Goal: Complete application form: Complete application form

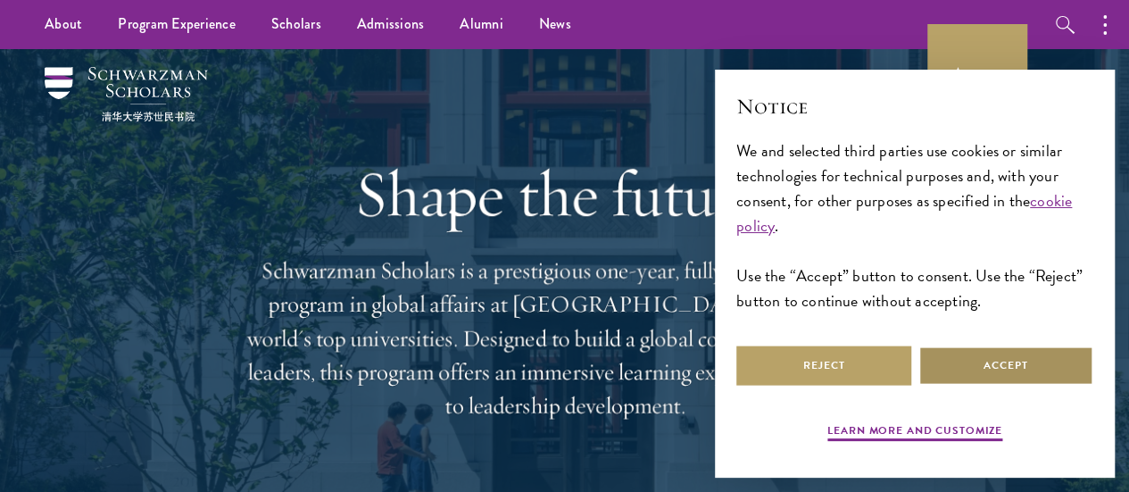
click at [1002, 365] on button "Accept" at bounding box center [1005, 365] width 175 height 40
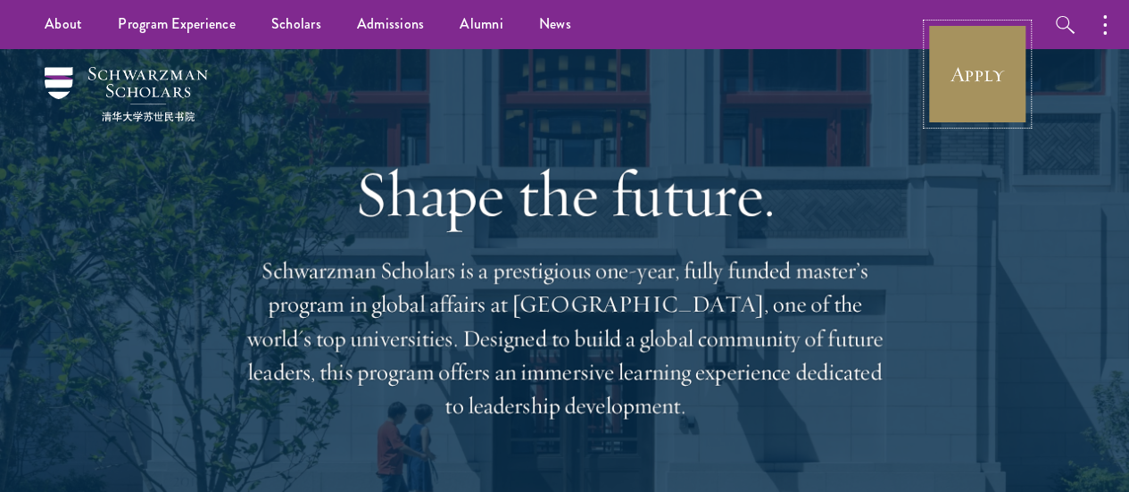
click at [989, 73] on link "Apply" at bounding box center [977, 74] width 100 height 100
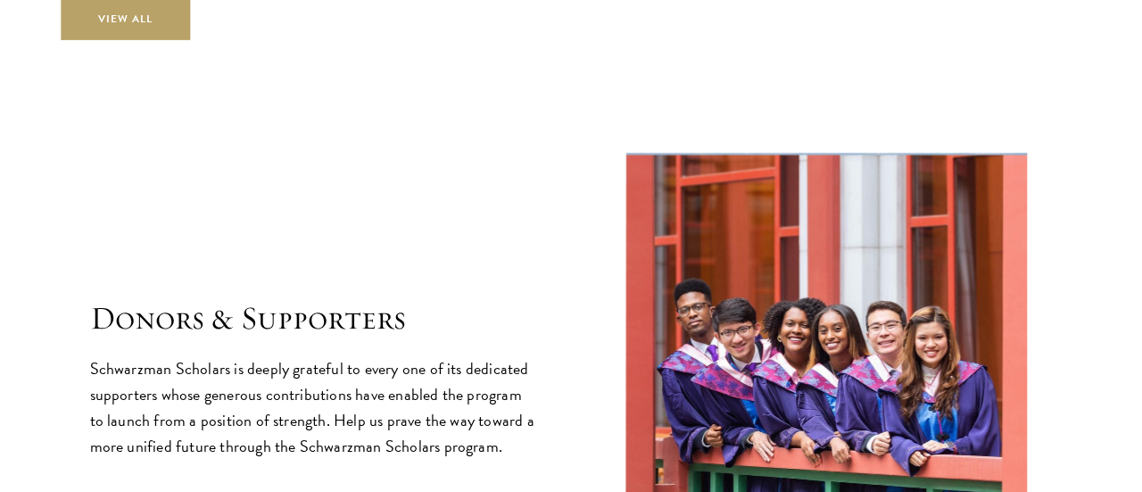
scroll to position [5245, 0]
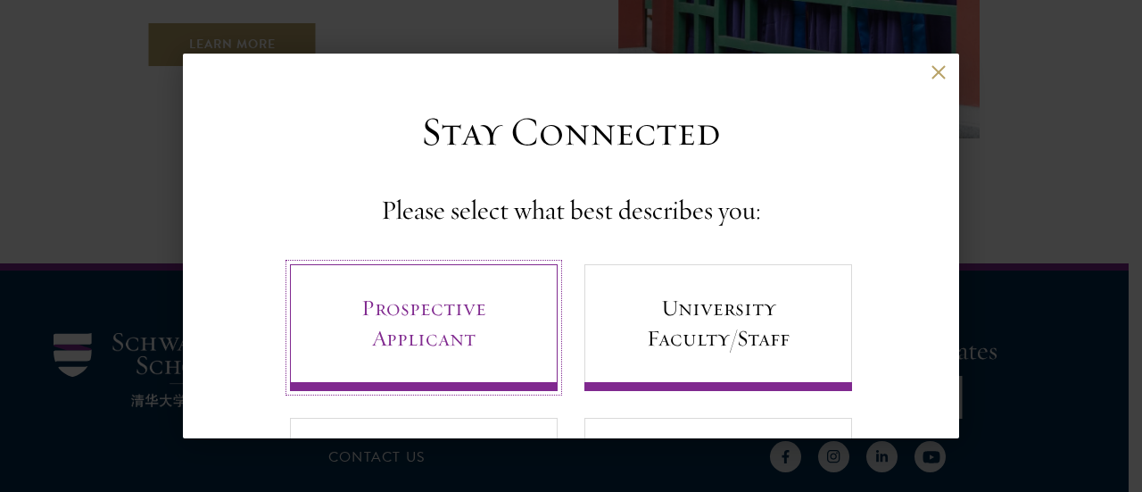
click at [487, 313] on link "Prospective Applicant" at bounding box center [424, 327] width 268 height 127
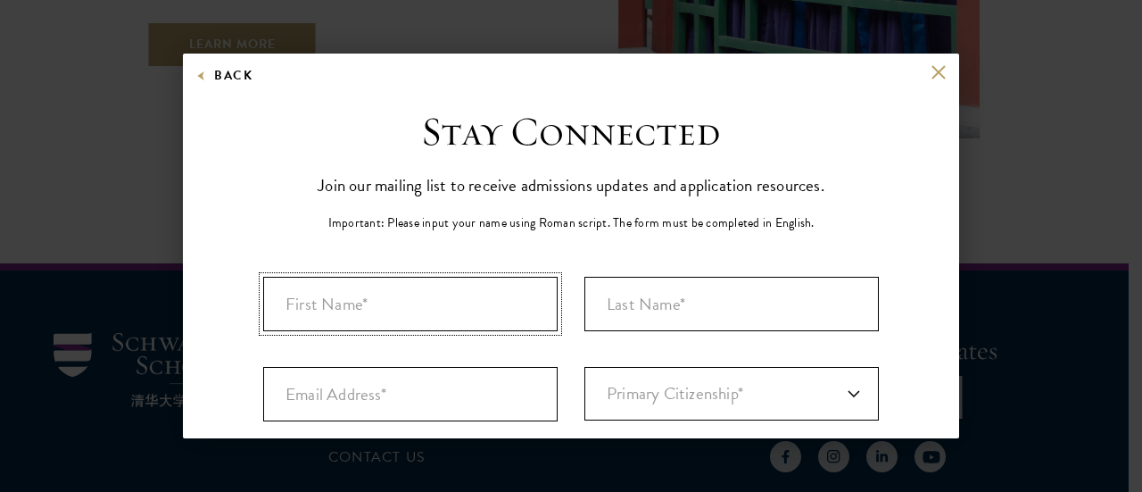
click at [482, 305] on input "First Name*" at bounding box center [410, 304] width 294 height 54
type input "MICHAEL"
type input "MIDENGA"
type input "agermidenga@gmail.com"
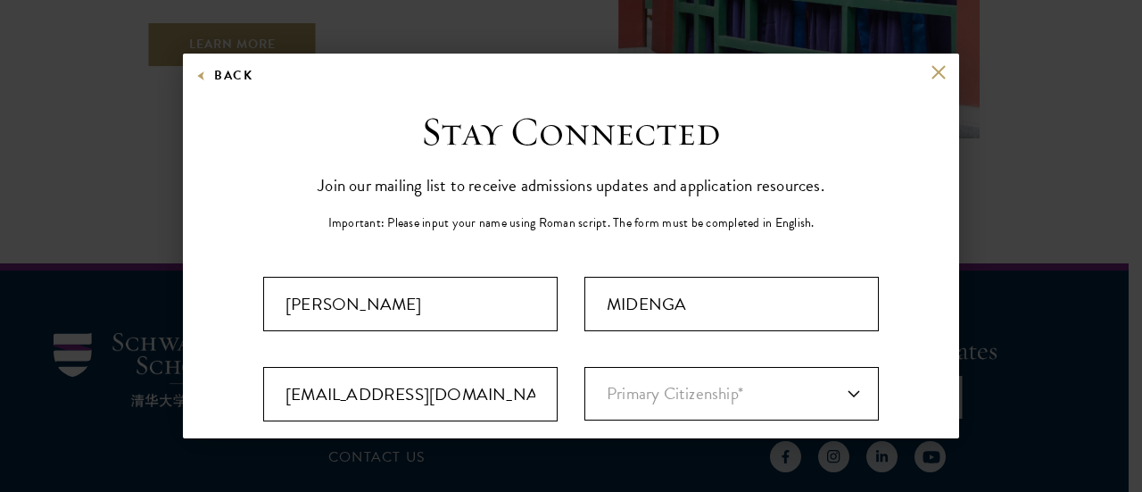
select select "KE"
type input "Nairobi 0"
select select
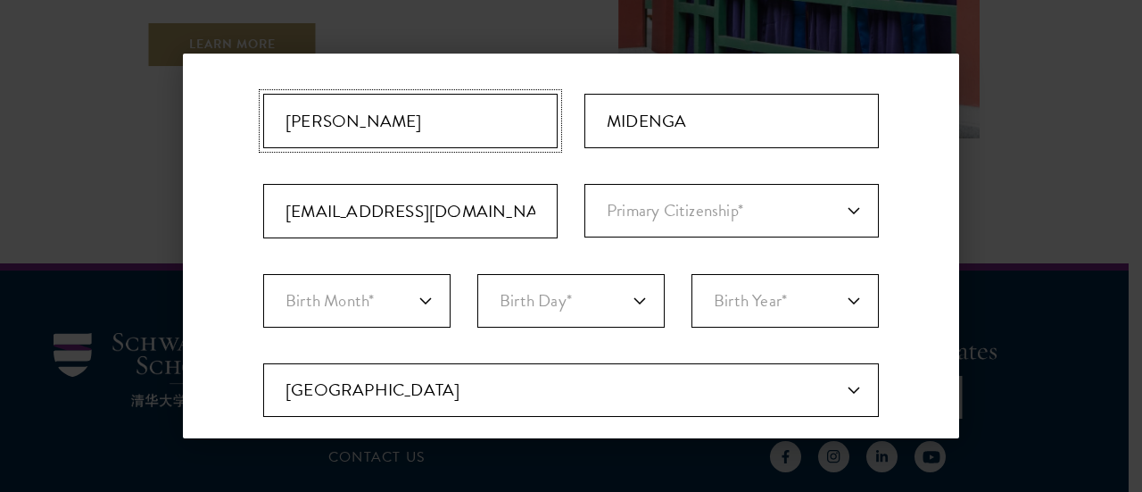
scroll to position [188, 0]
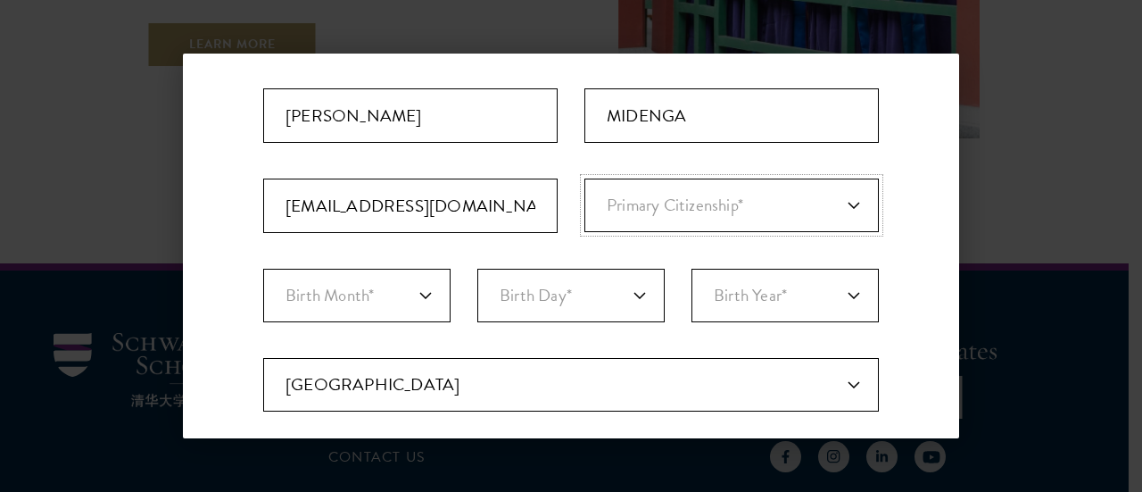
click at [708, 210] on select "Primary Citizenship* Afghanistan Aland Islands Albania Algeria Andorra Angola A…" at bounding box center [731, 205] width 294 height 54
select select "KE"
click at [584, 178] on select "Primary Citizenship* Afghanistan Aland Islands Albania Algeria Andorra Angola A…" at bounding box center [731, 205] width 294 height 54
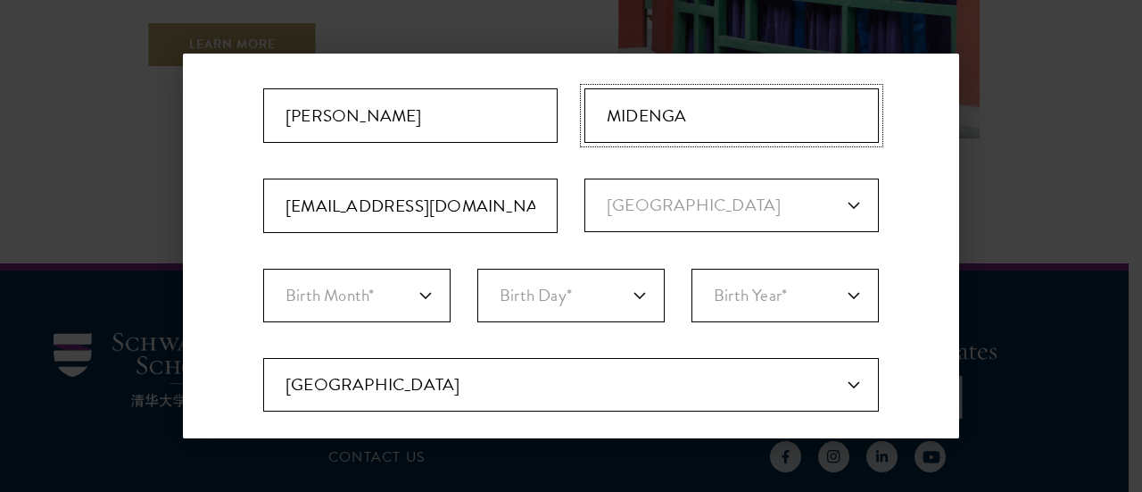
click at [791, 92] on input "MIDENGA" at bounding box center [731, 115] width 294 height 54
click at [409, 298] on select "Birth Month* January February March April May June July August September Octobe…" at bounding box center [356, 296] width 187 height 54
select select "01"
click at [263, 269] on select "Birth Month* January February March April May June July August September Octobe…" at bounding box center [356, 296] width 187 height 54
click at [510, 286] on select "Birth Day* 1 2 3 4 5 6 7 8 9 10 11 12 13 14 15 16 17 18 19 20 21 22 23 24 25 26…" at bounding box center [570, 296] width 187 height 54
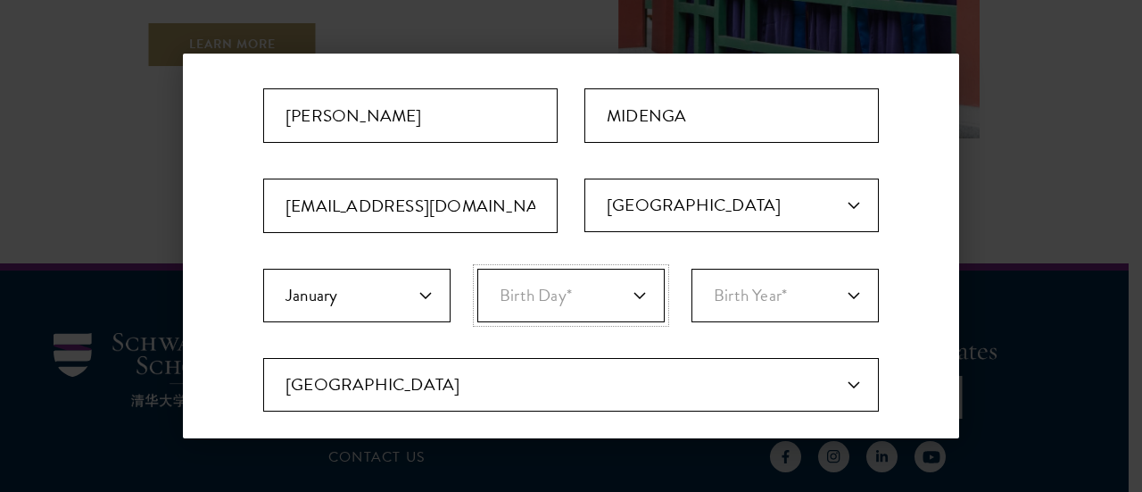
click at [510, 286] on select "Birth Day* 1 2 3 4 5 6 7 8 9 10 11 12 13 14 15 16 17 18 19 20 21 22 23 24 25 26…" at bounding box center [570, 296] width 187 height 54
click at [535, 326] on fieldset "Birth Month* January February March April May June July August September Octobe…" at bounding box center [571, 313] width 616 height 89
click at [544, 290] on select "Birth Day* 1 2 3 4 5 6 7 8 9 10 11 12 13 14 15 16 17 18 19 20 21 22 23 24 25 26…" at bounding box center [570, 296] width 187 height 54
select select "22"
click at [477, 269] on select "Birth Day* 1 2 3 4 5 6 7 8 9 10 11 12 13 14 15 16 17 18 19 20 21 22 23 24 25 26…" at bounding box center [570, 296] width 187 height 54
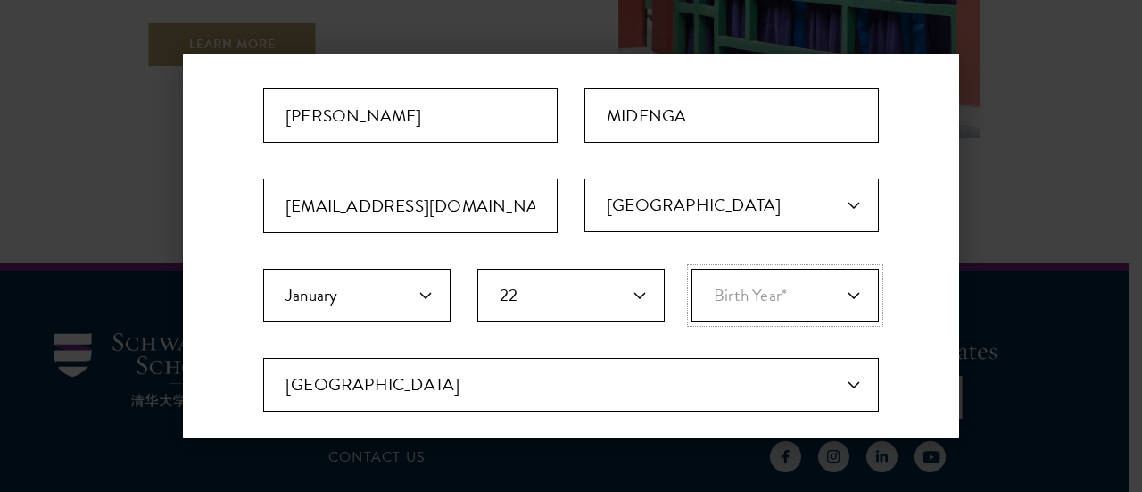
click at [735, 296] on select "Birth Year* 2025 2024 2023 2022 2021 2020 2019 2018 2017 2016 2015 2014 2013 20…" at bounding box center [785, 296] width 187 height 54
select select "2000"
click at [692, 269] on select "Birth Year* 2025 2024 2023 2022 2021 2020 2019 2018 2017 2016 2015 2014 2013 20…" at bounding box center [785, 296] width 187 height 54
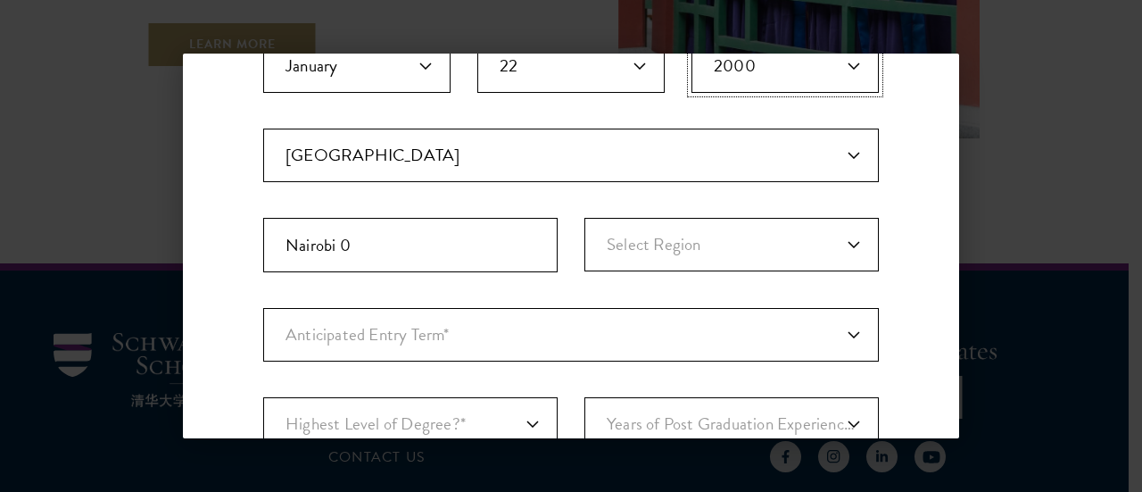
scroll to position [440, 0]
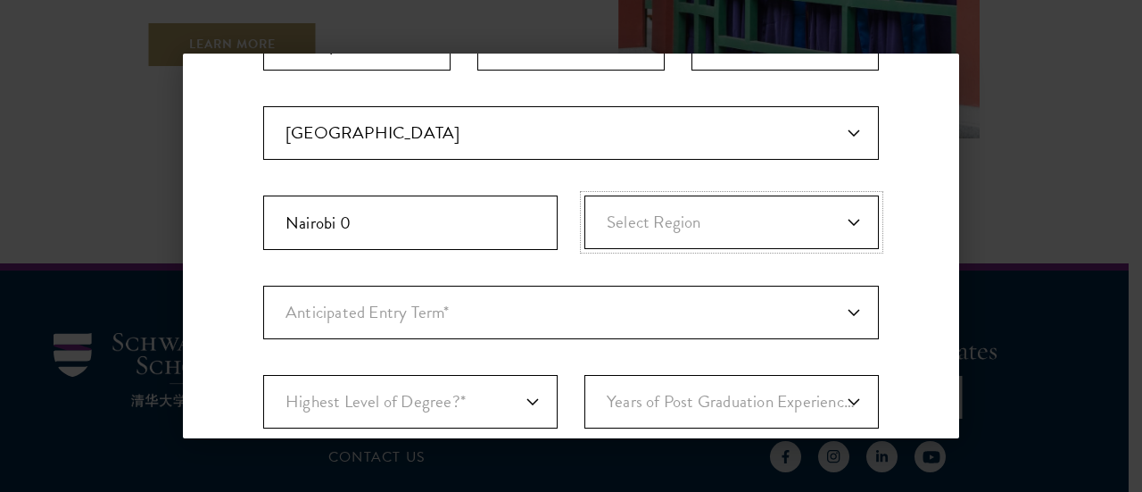
click at [828, 226] on select "Select Region Baringo Bomet Bungoma Busia Elgeyo-Marakwet Embu Garissa Homa Bay…" at bounding box center [731, 222] width 294 height 54
select select "Migori"
click at [584, 195] on select "Select Region Baringo Bomet Bungoma Busia Elgeyo-Marakwet Embu Garissa Homa Bay…" at bounding box center [731, 222] width 294 height 54
click at [704, 75] on fieldset "Birth Month* January February March April May June July August September Octobe…" at bounding box center [571, 61] width 616 height 89
click at [427, 311] on select "Anticipated Entry Term* August 2026 (Application opens April 2025) Just Explori…" at bounding box center [571, 313] width 616 height 54
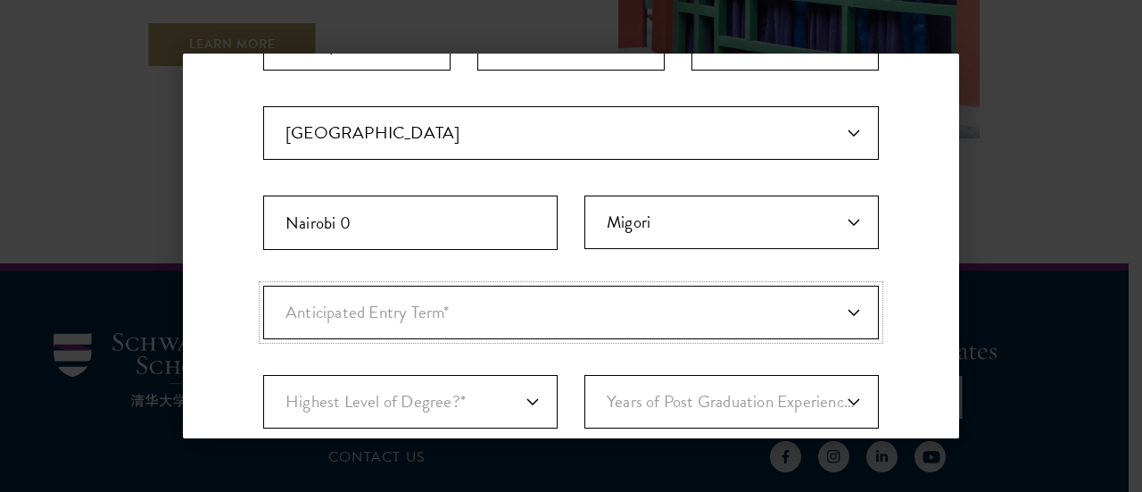
select select "e64b8ab3-eabb-4867-96d5-7e6b4840665f"
click at [263, 286] on select "Anticipated Entry Term* August 2026 (Application opens April 2025) Just Explori…" at bounding box center [571, 313] width 616 height 54
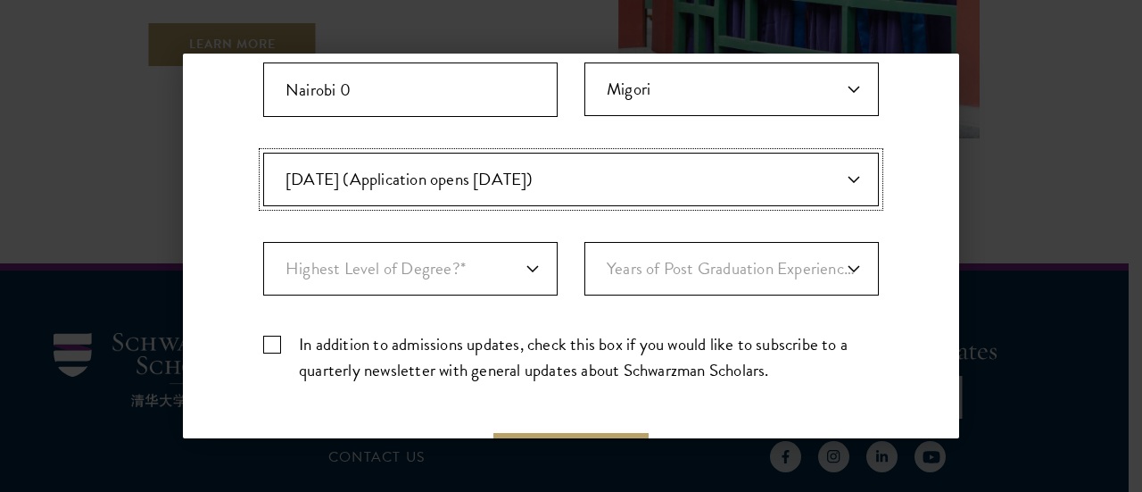
scroll to position [626, 0]
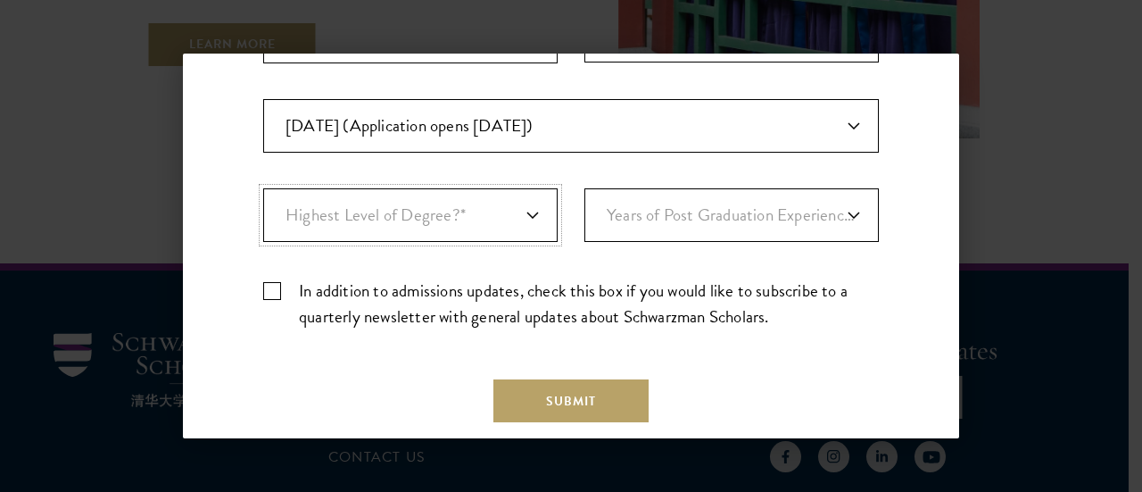
click at [391, 207] on select "Highest Level of Degree?* PHD Bachelor's Master's Current Undergraduate Student" at bounding box center [410, 215] width 294 height 54
select select "baef124f-e103-44b1-8ca6-5d0669438e44"
click at [263, 188] on select "Highest Level of Degree?* PHD Bachelor's Master's Current Undergraduate Student" at bounding box center [410, 215] width 294 height 54
click at [669, 203] on select "Years of Post Graduation Experience?* 1 2 3 4 5 6 7 8 9 10" at bounding box center [731, 215] width 294 height 54
select select "3"
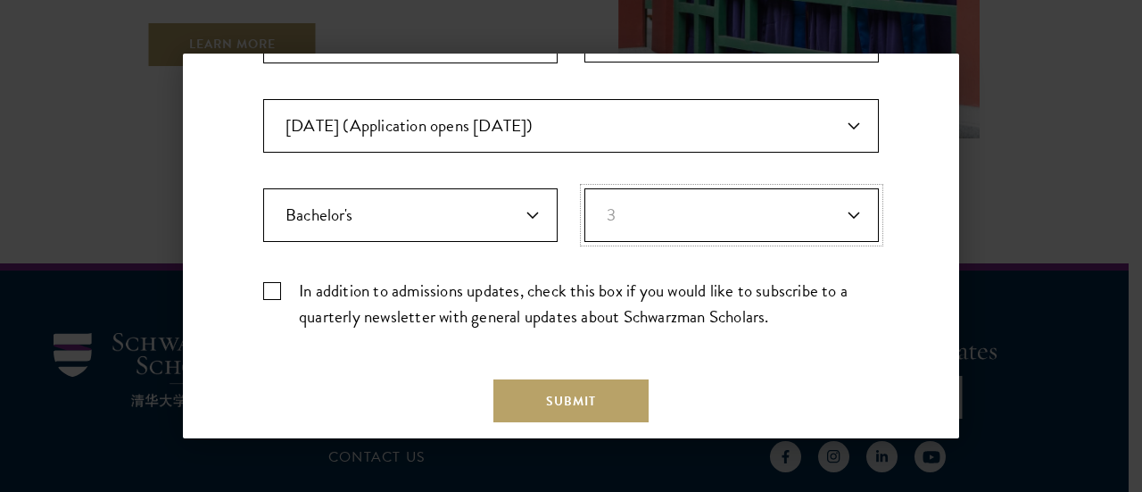
click at [584, 188] on select "Years of Post Graduation Experience?* 1 2 3 4 5 6 7 8 9 10" at bounding box center [731, 215] width 294 height 54
click at [278, 289] on label "In addition to admissions updates, check this box if you would like to subscrib…" at bounding box center [571, 303] width 616 height 52
click at [278, 289] on input "In addition to admissions updates, check this box if you would like to subscrib…" at bounding box center [571, 283] width 616 height 12
click at [277, 290] on label "In addition to admissions updates, check this box if you would like to subscrib…" at bounding box center [571, 303] width 616 height 52
click at [277, 289] on input "In addition to admissions updates, check this box if you would like to subscrib…" at bounding box center [571, 283] width 616 height 12
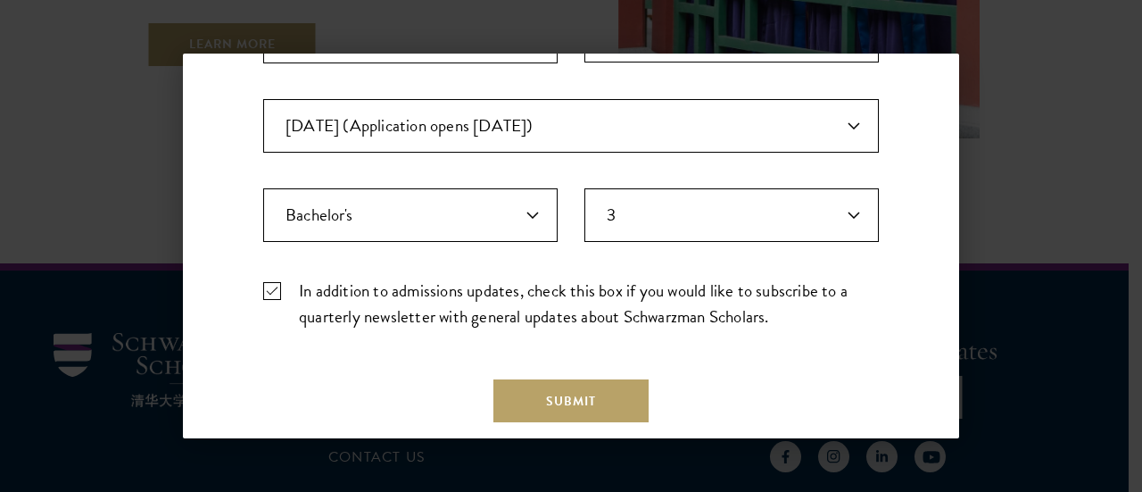
checkbox input "false"
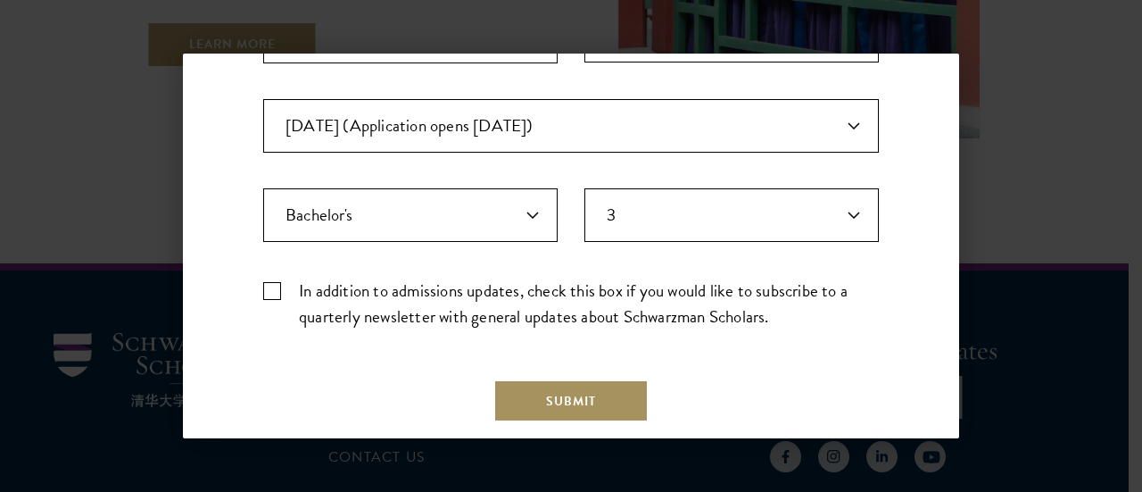
click at [546, 388] on button "Submit" at bounding box center [570, 400] width 155 height 43
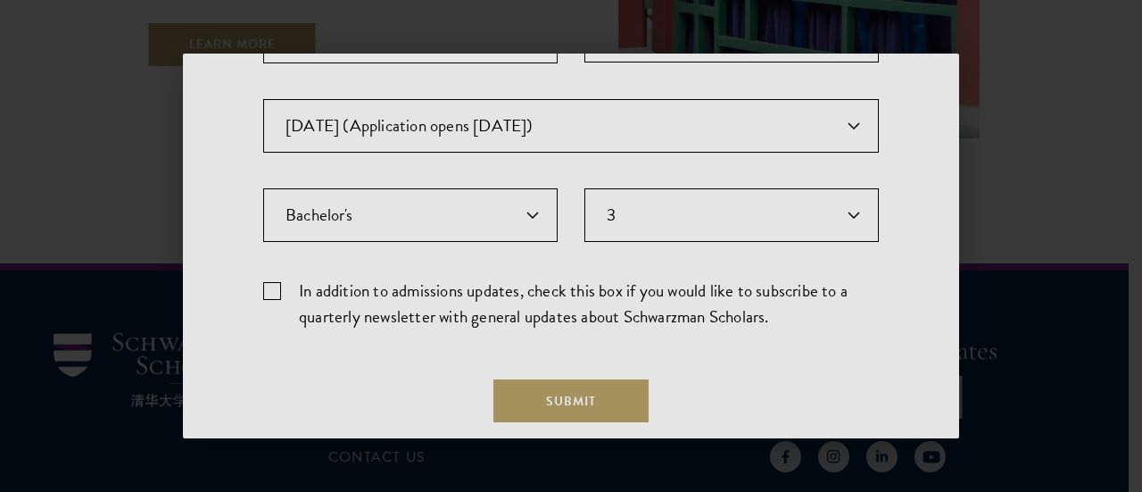
scroll to position [0, 0]
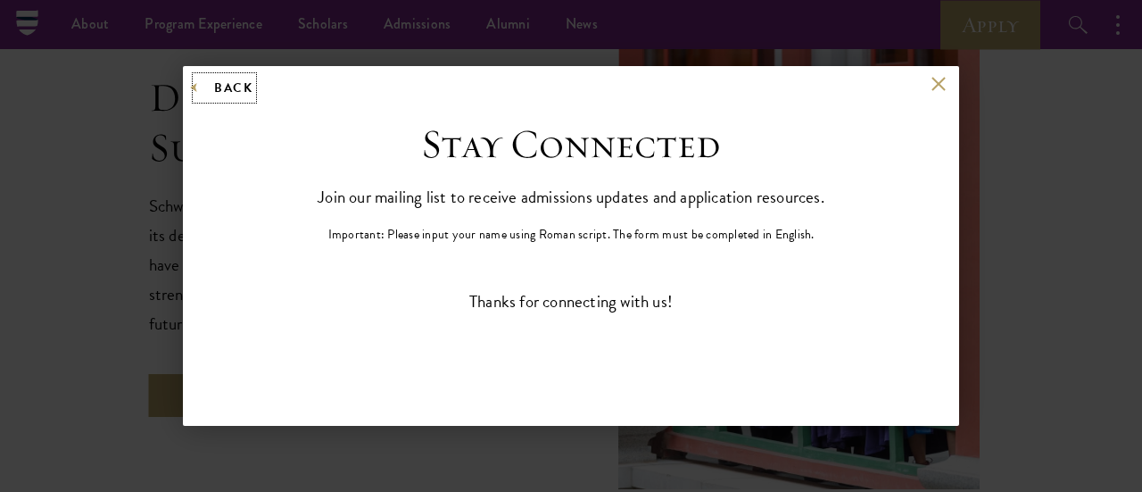
click at [219, 90] on button "Back" at bounding box center [224, 88] width 56 height 22
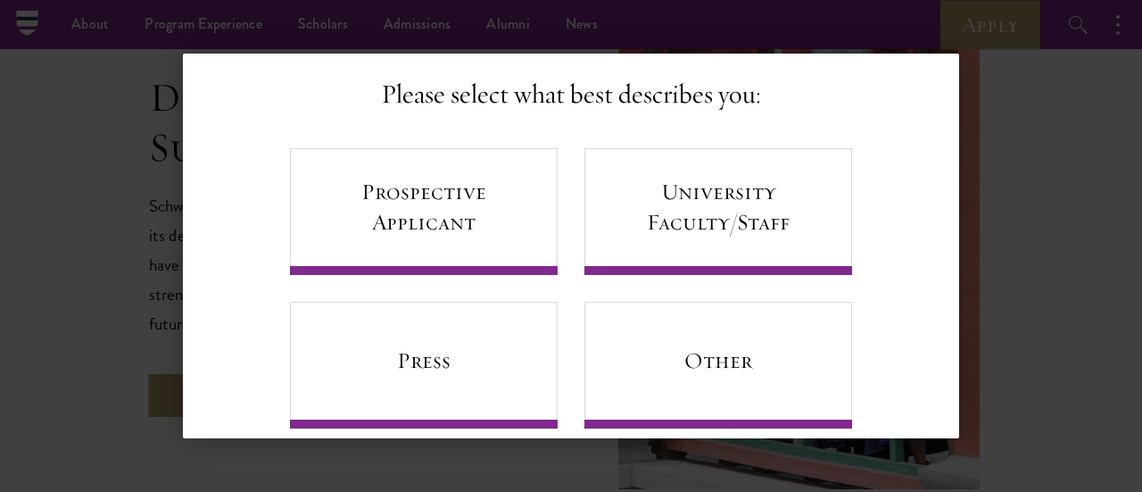
scroll to position [145, 0]
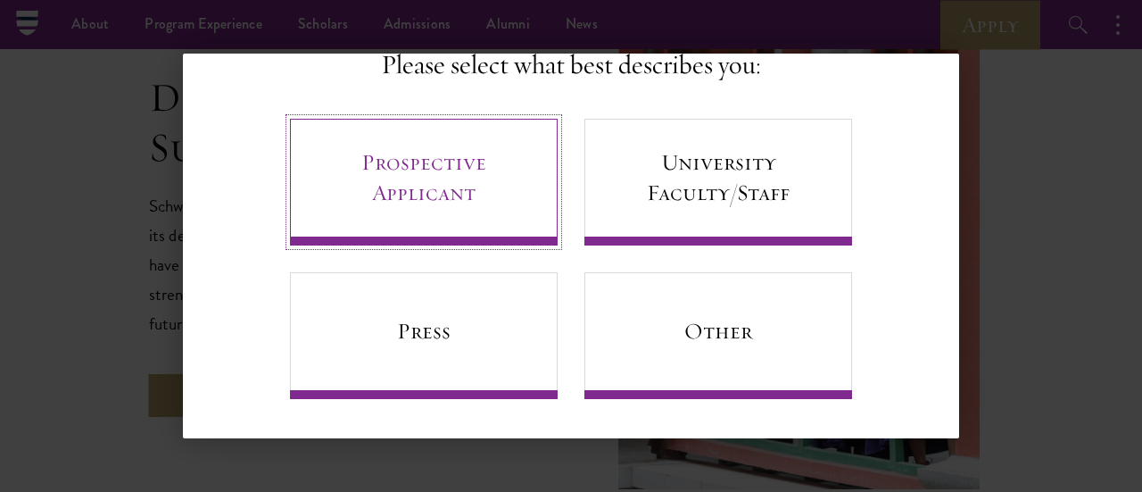
click at [457, 164] on link "Prospective Applicant" at bounding box center [424, 182] width 268 height 127
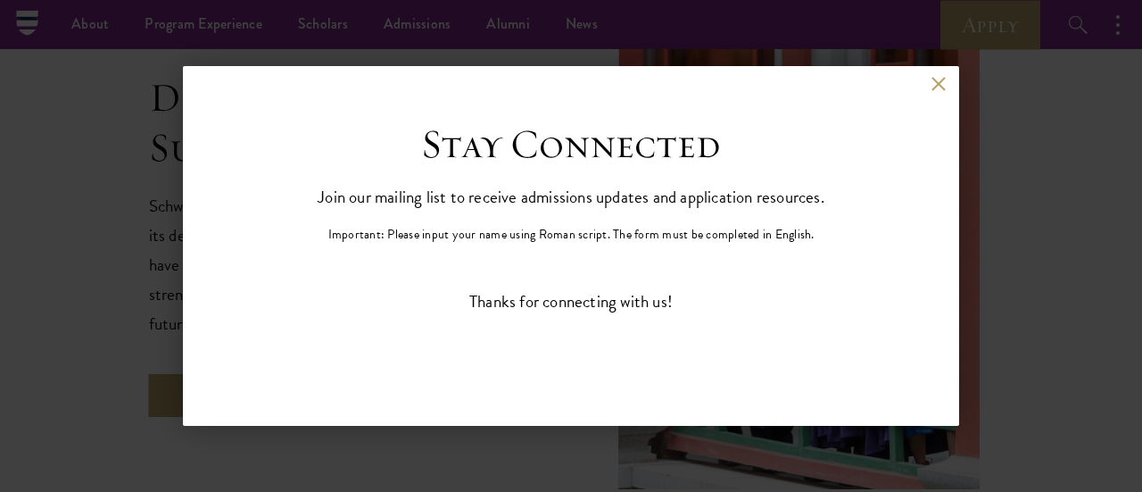
scroll to position [0, 0]
click at [939, 87] on button at bounding box center [938, 84] width 15 height 15
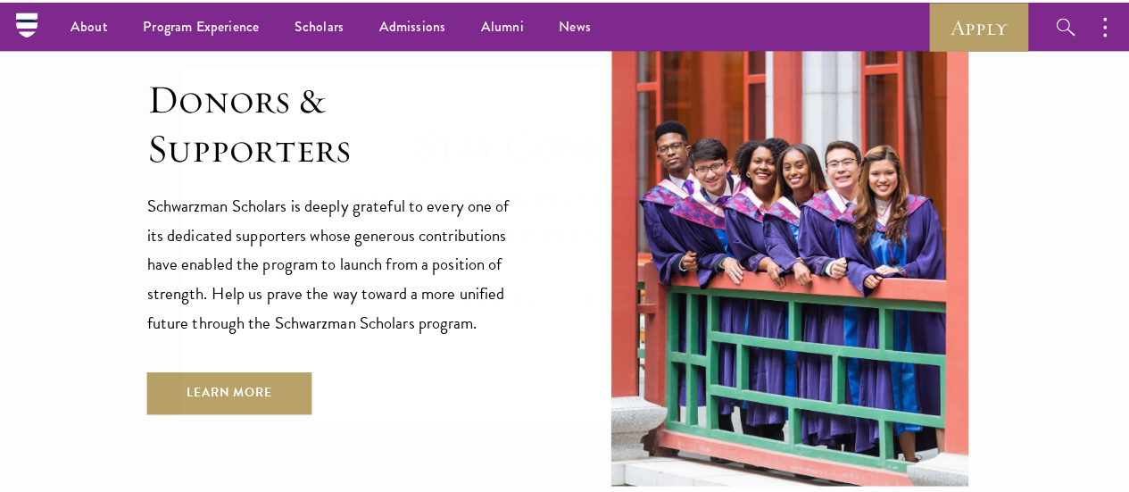
scroll to position [5245, 0]
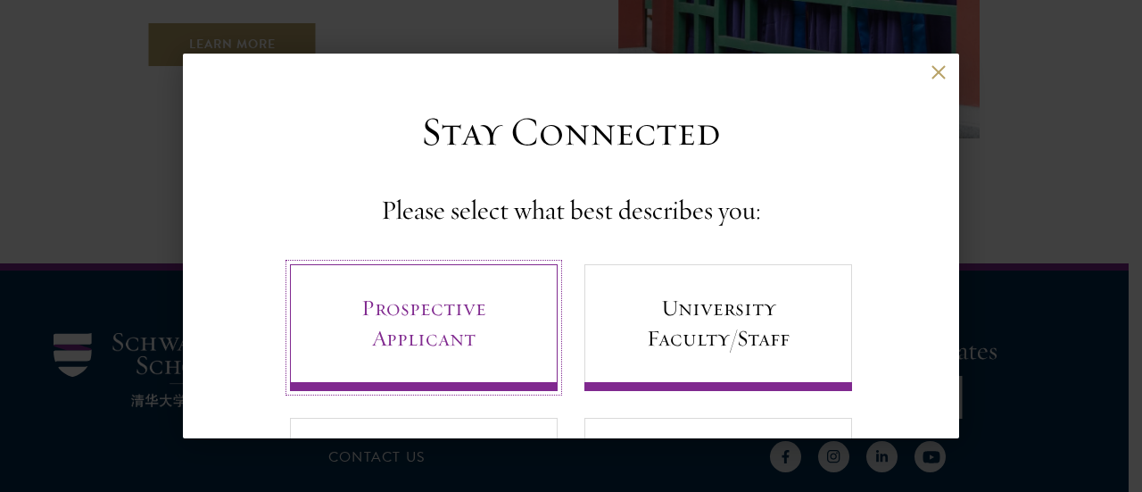
click at [405, 296] on link "Prospective Applicant" at bounding box center [424, 327] width 268 height 127
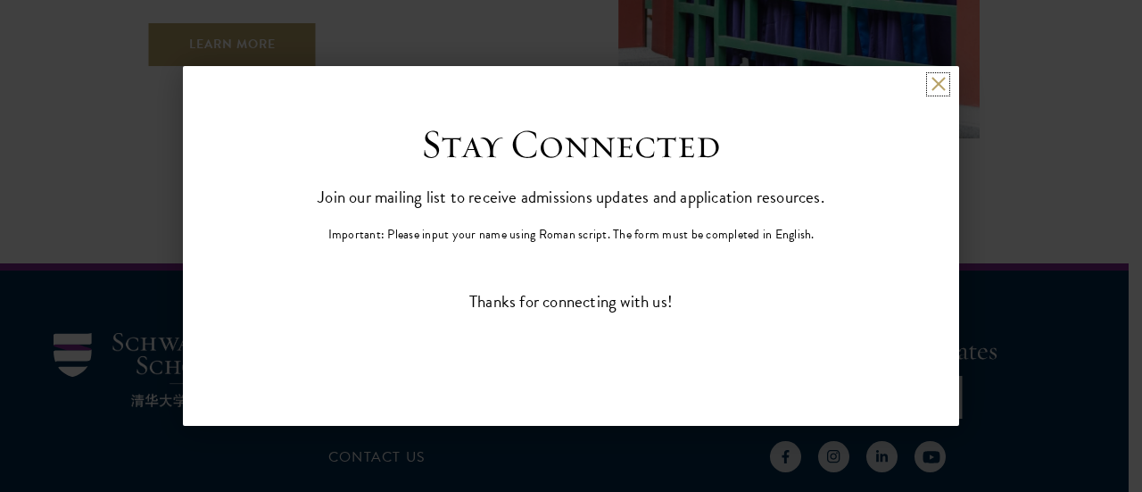
click at [941, 84] on button at bounding box center [938, 84] width 15 height 15
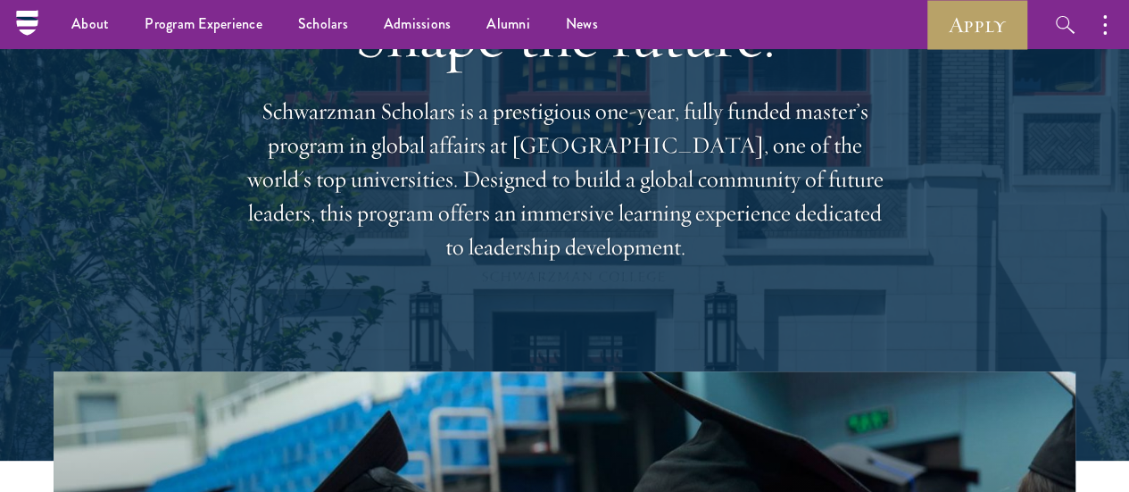
scroll to position [0, 0]
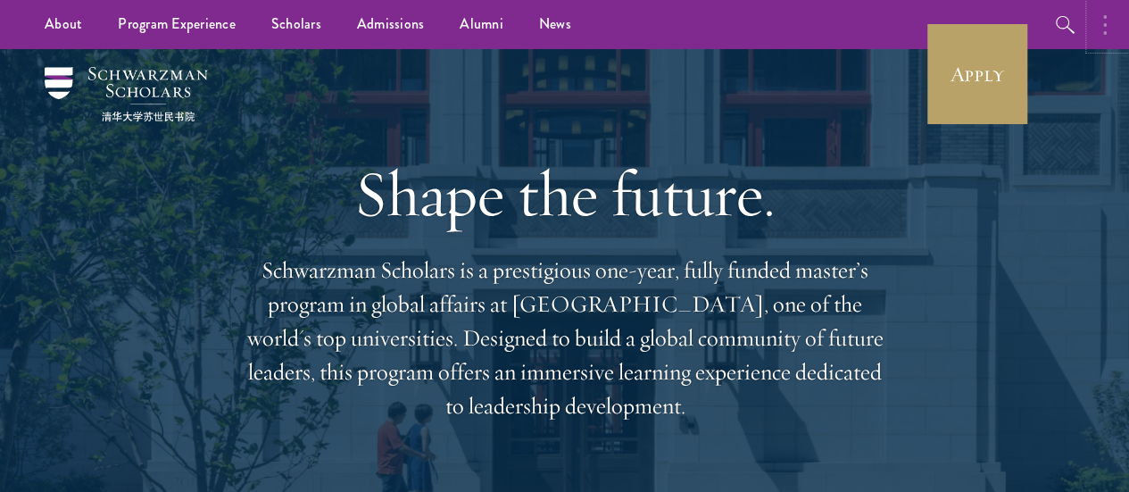
click at [1106, 21] on button "button" at bounding box center [1108, 24] width 39 height 49
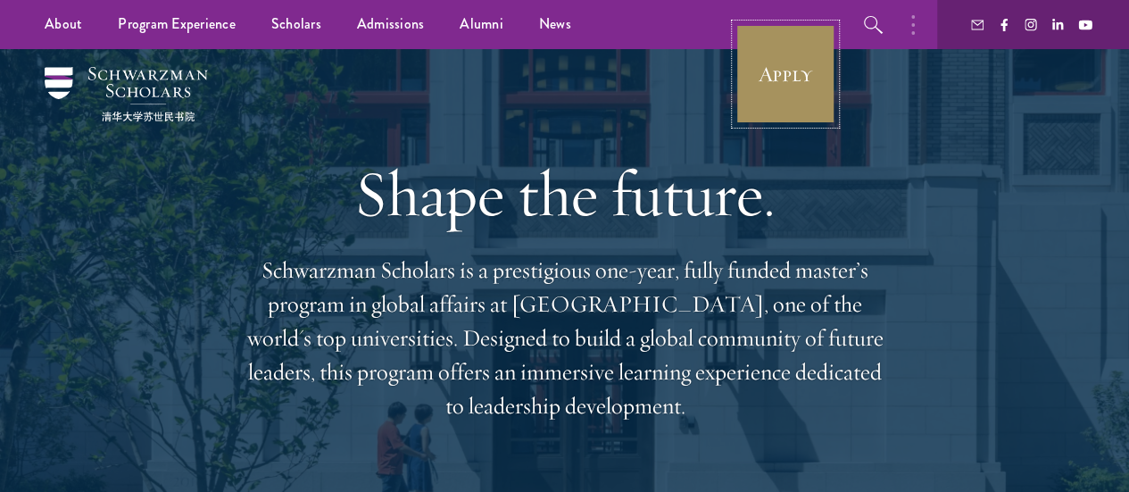
click at [799, 70] on link "Apply" at bounding box center [785, 74] width 100 height 100
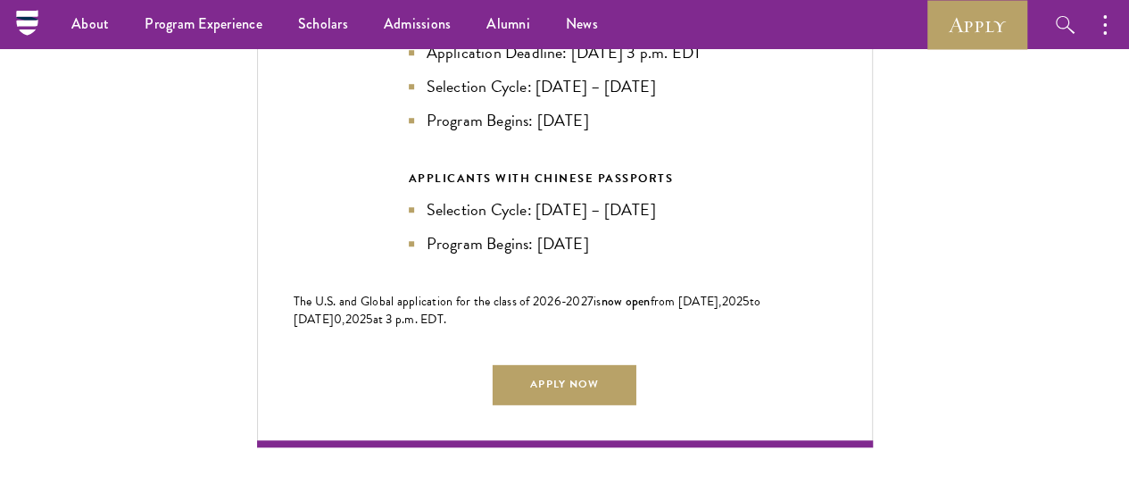
scroll to position [4066, 0]
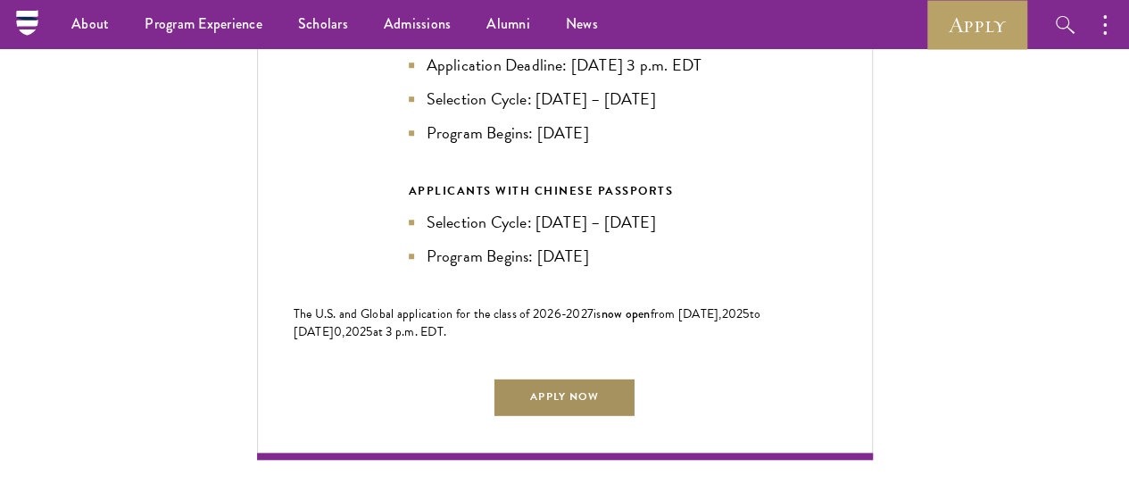
click at [578, 377] on link "Apply Now" at bounding box center [564, 397] width 143 height 40
